Goal: Register for event/course

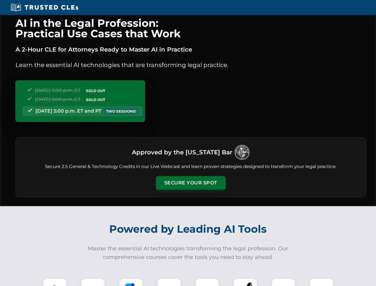
click at [191, 183] on button "Secure Your Spot" at bounding box center [191, 183] width 70 height 14
click at [55, 282] on img at bounding box center [54, 290] width 17 height 17
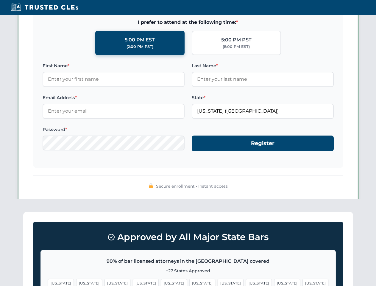
click at [218, 282] on span "[US_STATE]" at bounding box center [231, 283] width 26 height 9
click at [275, 282] on span "[US_STATE]" at bounding box center [288, 283] width 26 height 9
